Goal: Task Accomplishment & Management: Use online tool/utility

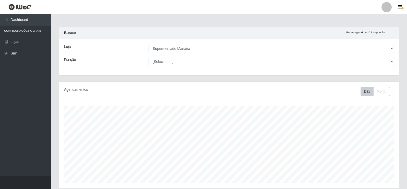
select select "443"
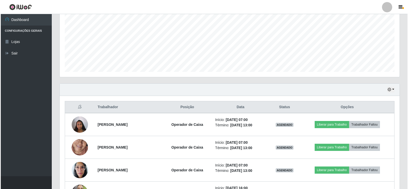
scroll to position [106, 340]
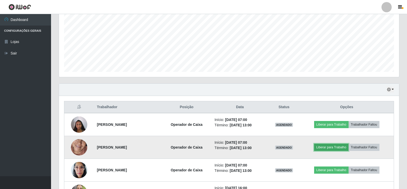
click at [338, 148] on button "Liberar para Trabalho" at bounding box center [331, 146] width 34 height 7
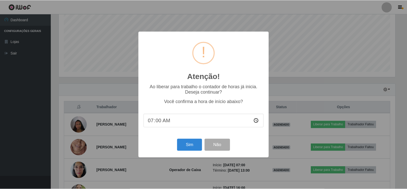
scroll to position [106, 337]
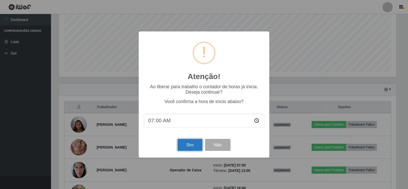
click at [192, 144] on button "Sim" at bounding box center [190, 145] width 25 height 12
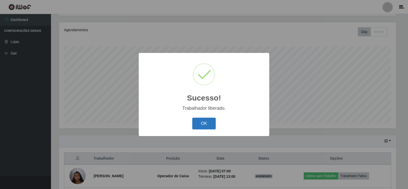
click at [207, 125] on button "OK" at bounding box center [204, 123] width 24 height 12
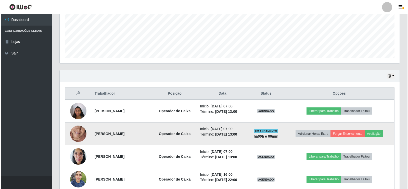
scroll to position [136, 0]
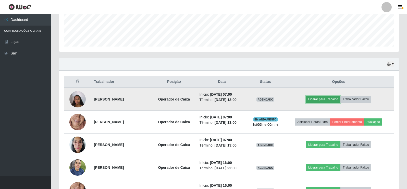
click at [328, 96] on button "Liberar para Trabalho" at bounding box center [323, 98] width 34 height 7
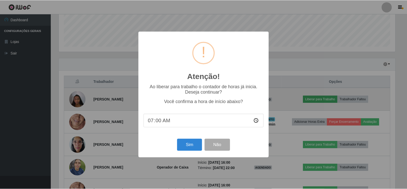
scroll to position [106, 337]
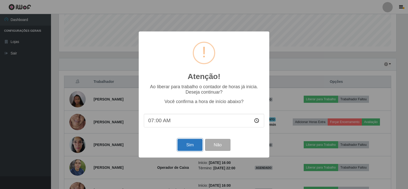
click at [190, 147] on button "Sim" at bounding box center [190, 145] width 25 height 12
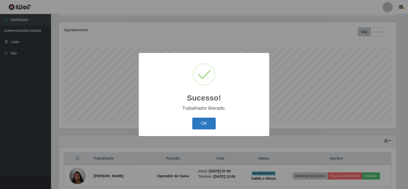
click at [200, 122] on button "OK" at bounding box center [204, 123] width 24 height 12
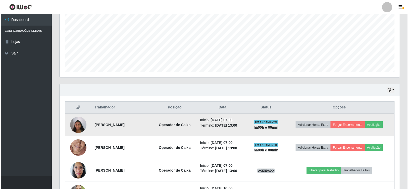
scroll to position [136, 0]
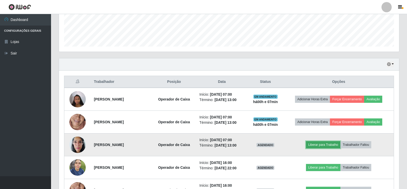
click at [330, 144] on button "Liberar para Trabalho" at bounding box center [323, 144] width 34 height 7
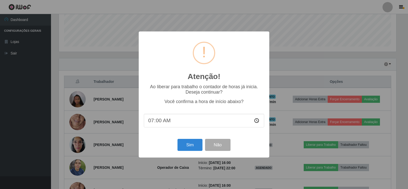
click at [159, 123] on input "07:00" at bounding box center [204, 121] width 120 height 14
type input "07:05"
click at [194, 144] on button "Sim" at bounding box center [190, 145] width 25 height 12
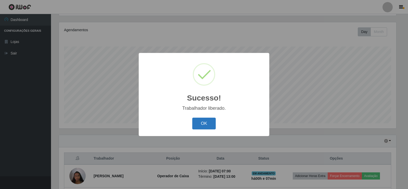
click at [201, 126] on button "OK" at bounding box center [204, 123] width 24 height 12
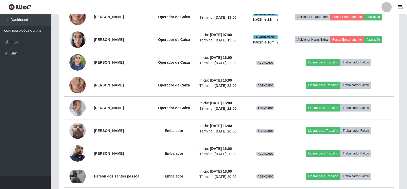
scroll to position [264, 0]
